Goal: Transaction & Acquisition: Purchase product/service

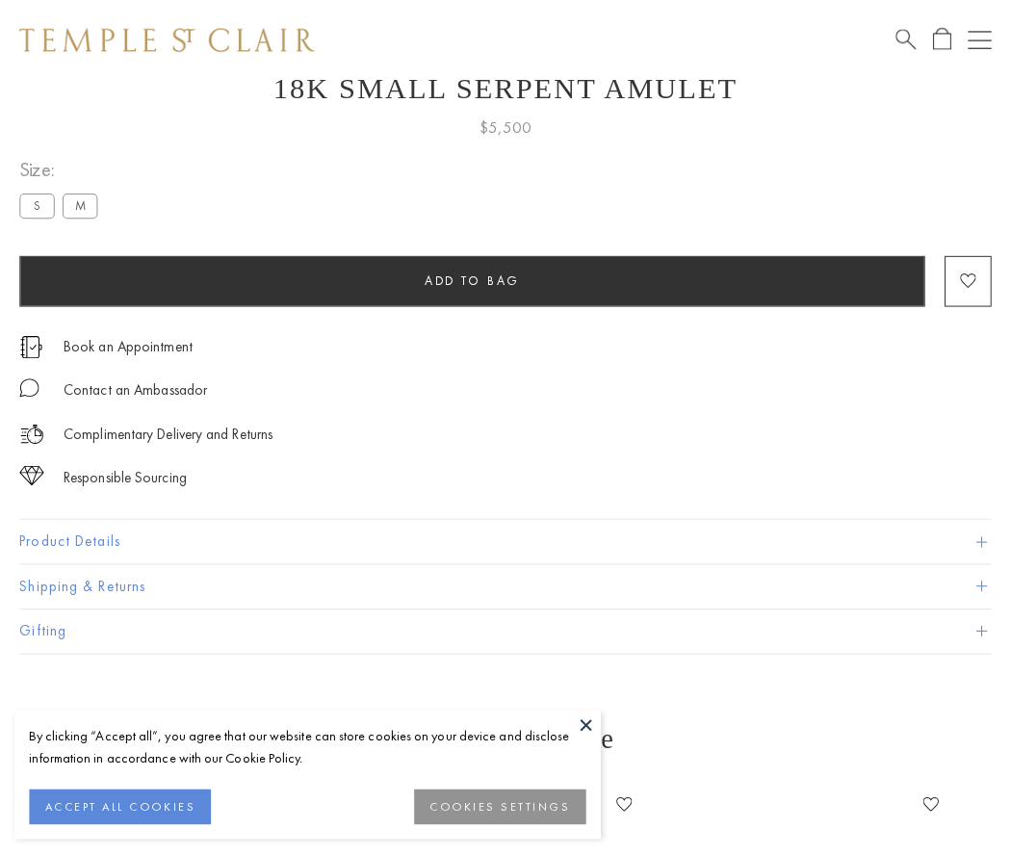
scroll to position [77, 0]
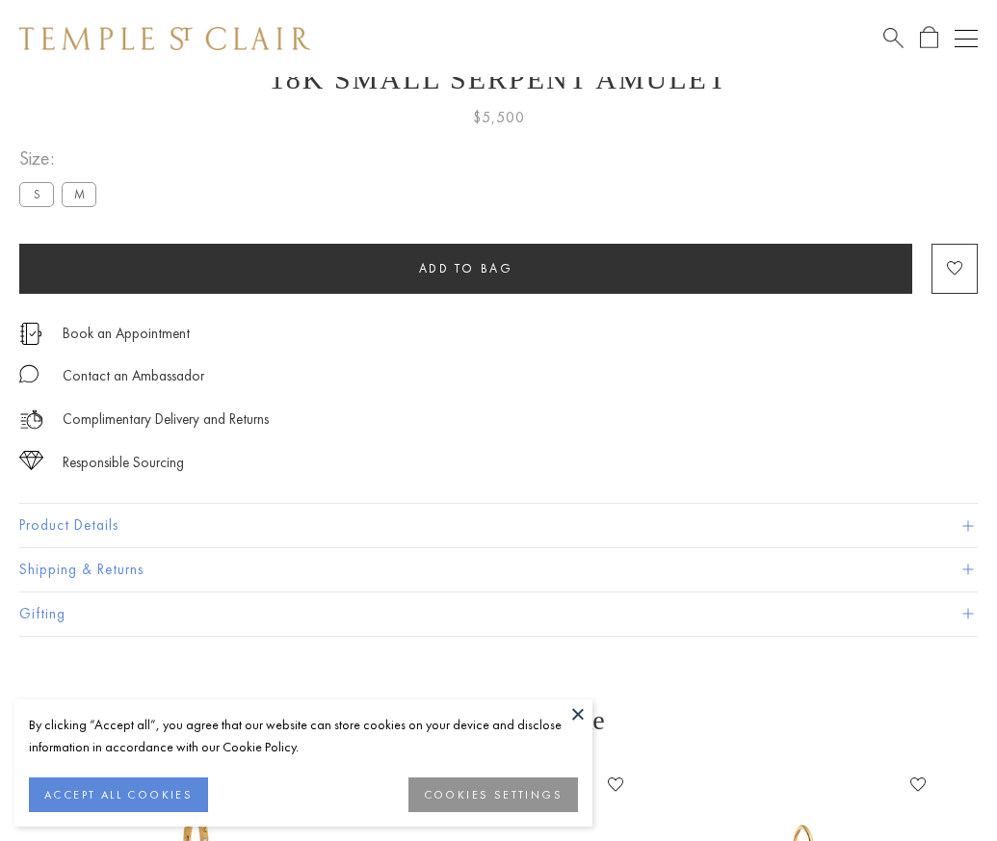
click at [465, 268] on span "Add to bag" at bounding box center [466, 268] width 94 height 16
